Goal: Task Accomplishment & Management: Manage account settings

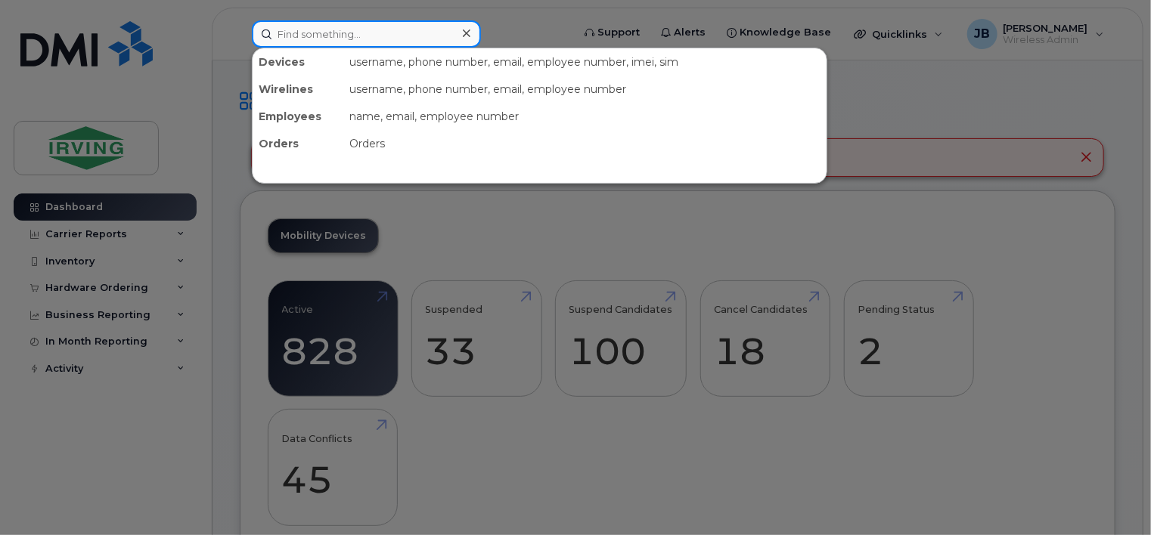
click at [384, 33] on input at bounding box center [366, 33] width 229 height 27
paste input "15068500559"
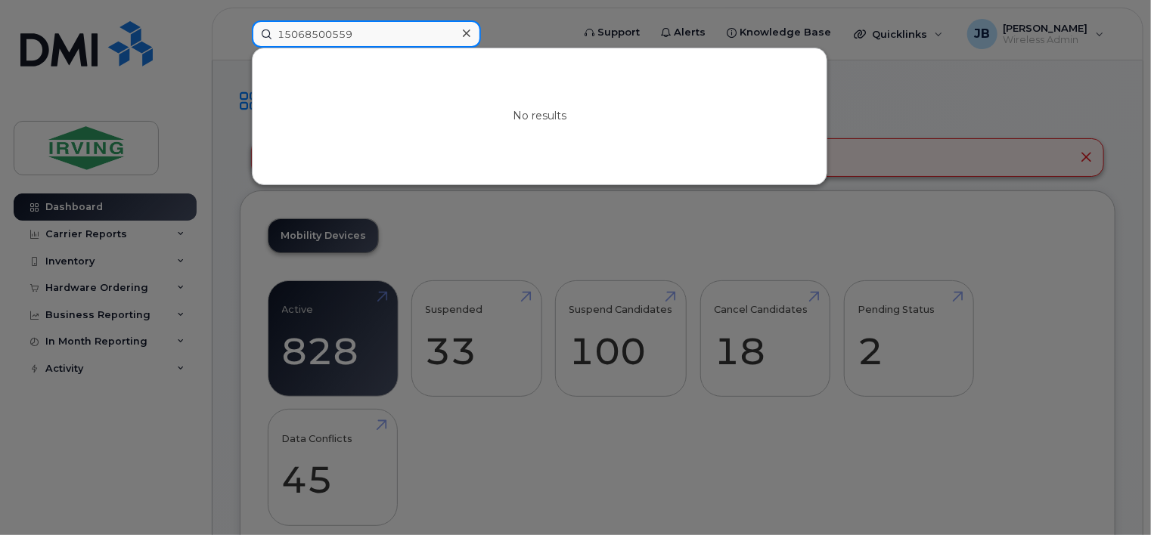
click at [287, 32] on input "15068500559" at bounding box center [366, 33] width 229 height 27
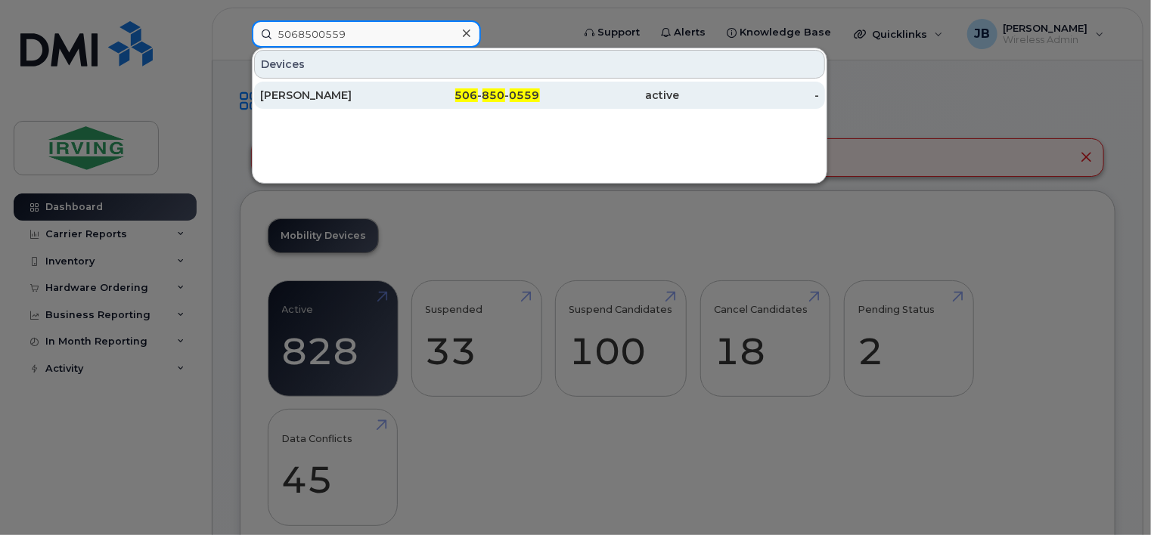
type input "5068500559"
click at [315, 97] on div "[PERSON_NAME]" at bounding box center [330, 95] width 140 height 15
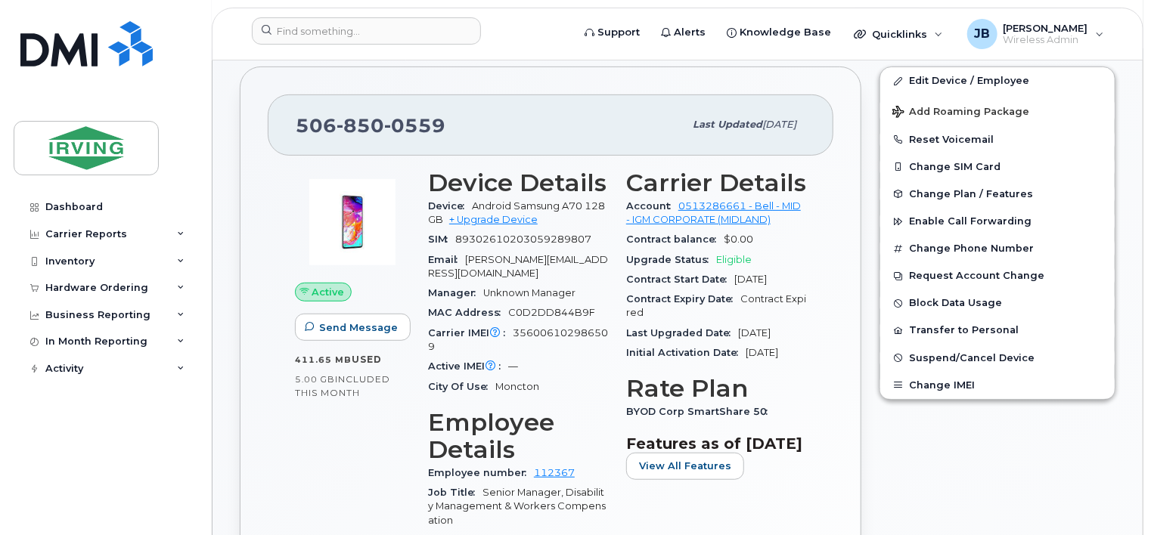
scroll to position [302, 0]
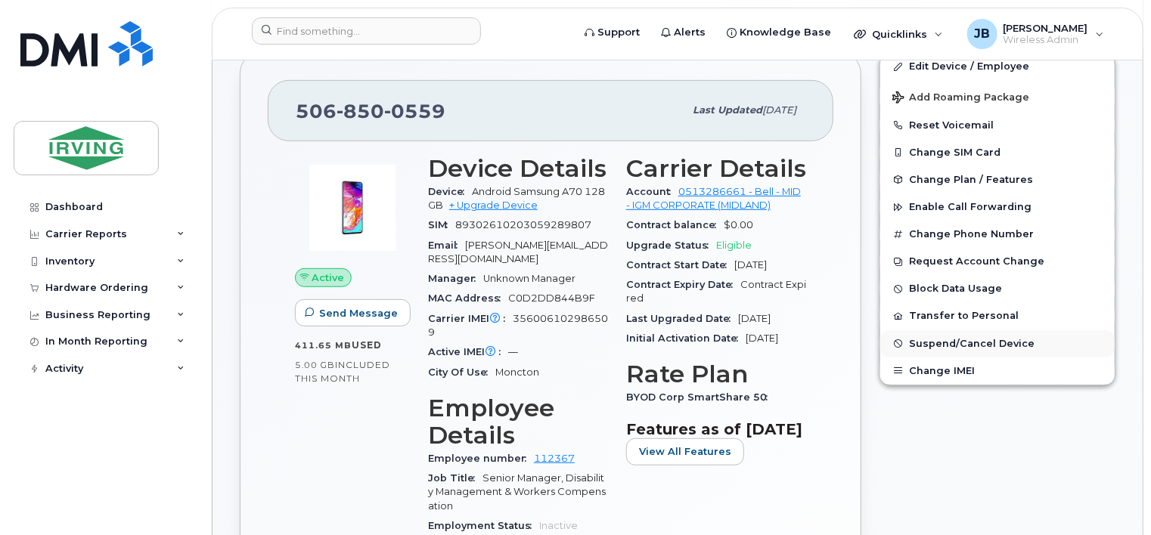
click at [937, 345] on span "Suspend/Cancel Device" at bounding box center [972, 343] width 126 height 11
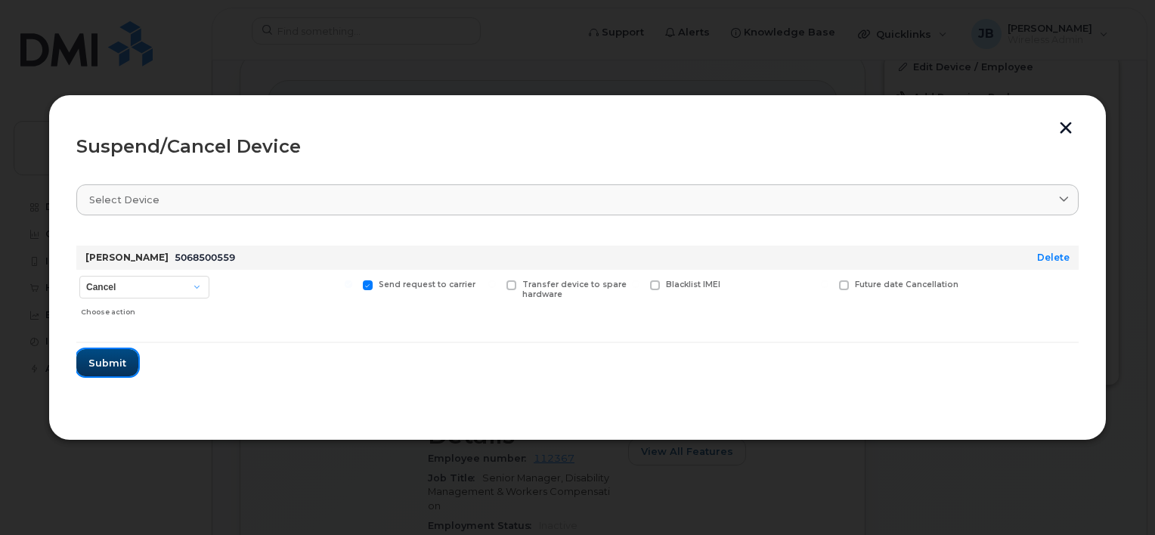
click at [111, 365] on span "Submit" at bounding box center [107, 363] width 38 height 14
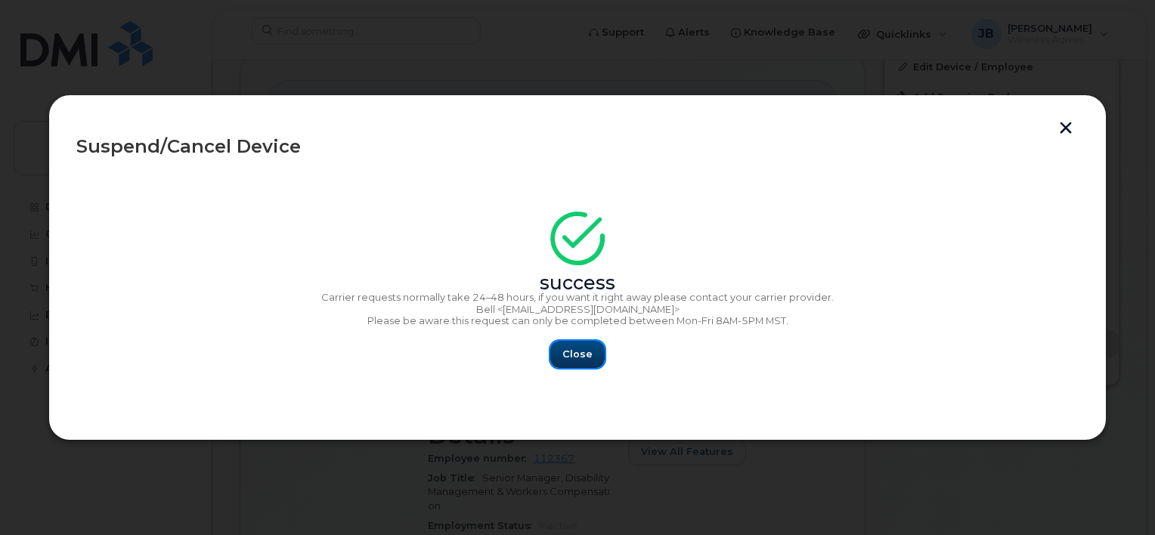
click at [587, 357] on span "Close" at bounding box center [578, 354] width 30 height 14
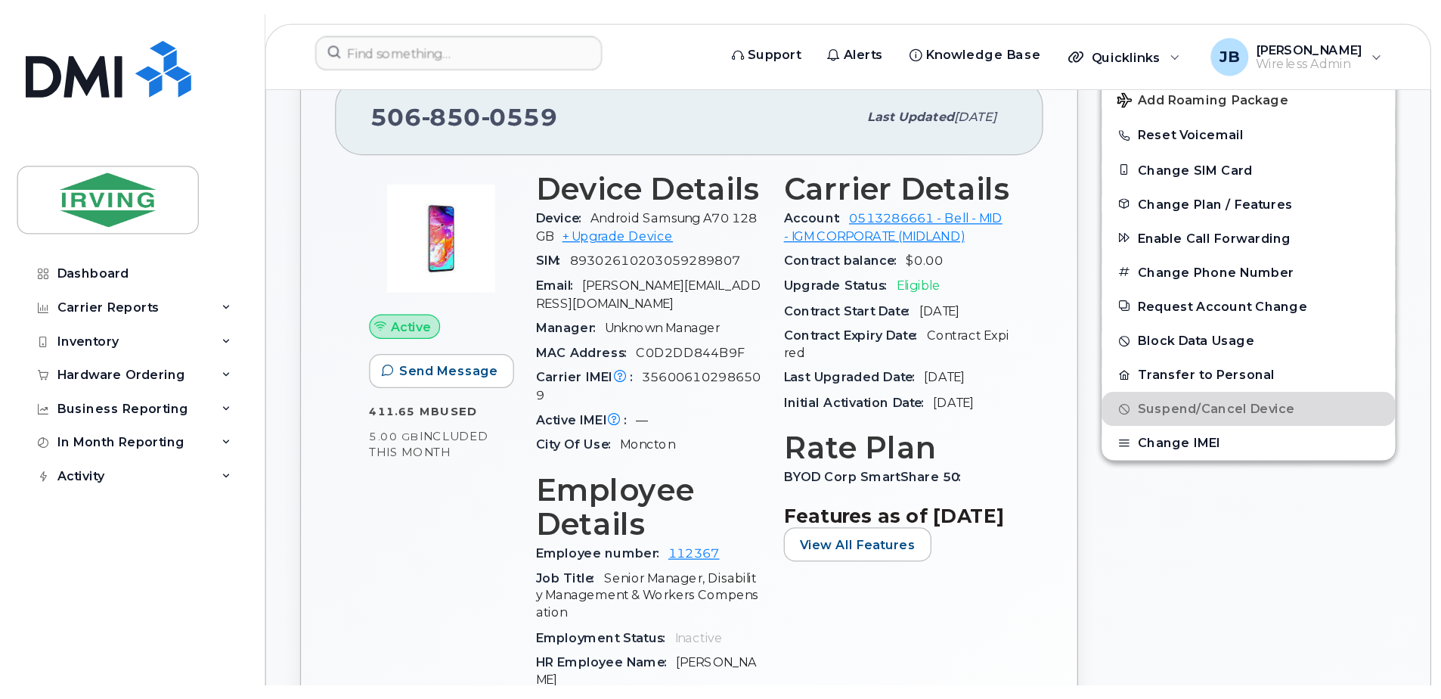
scroll to position [454, 0]
